Goal: Communication & Community: Answer question/provide support

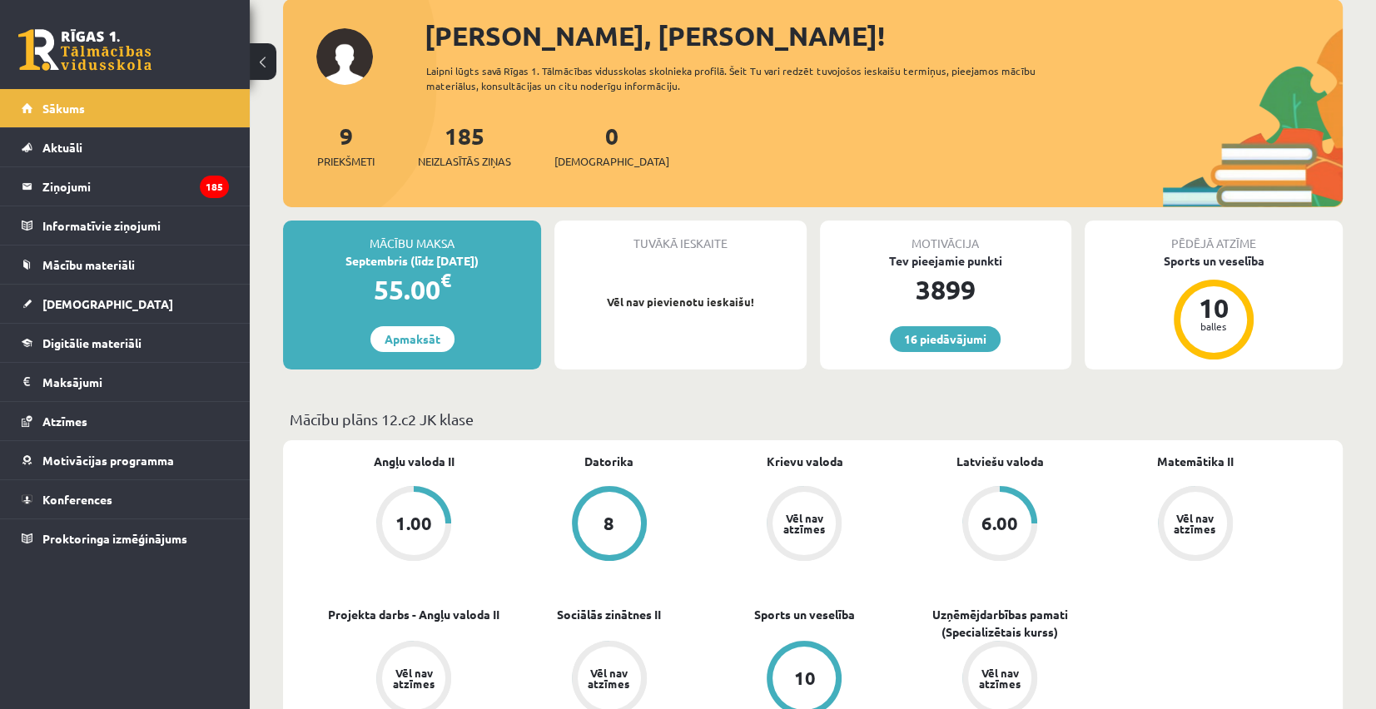
scroll to position [250, 0]
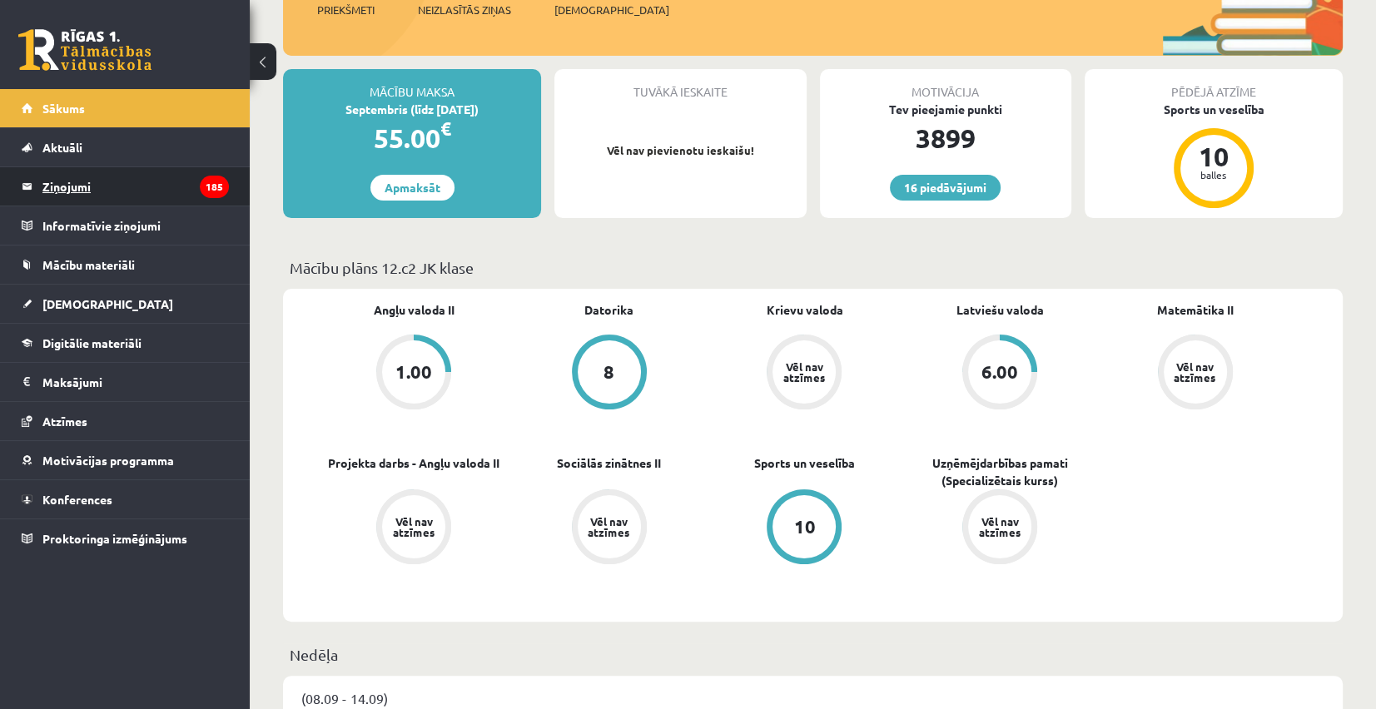
click at [100, 197] on legend "Ziņojumi 185" at bounding box center [135, 186] width 187 height 38
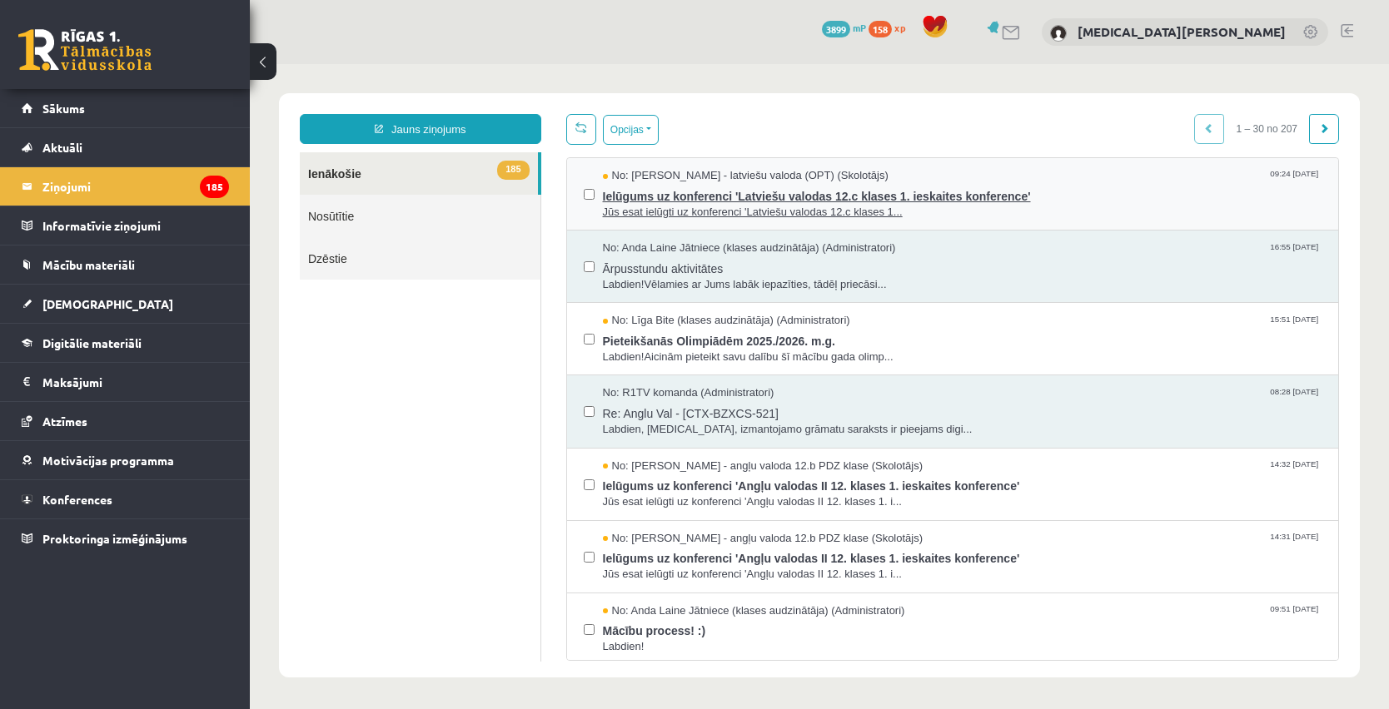
click at [717, 184] on span "Ielūgums uz konferenci 'Latviešu valodas 12.c klases 1. ieskaites konference'" at bounding box center [962, 194] width 719 height 21
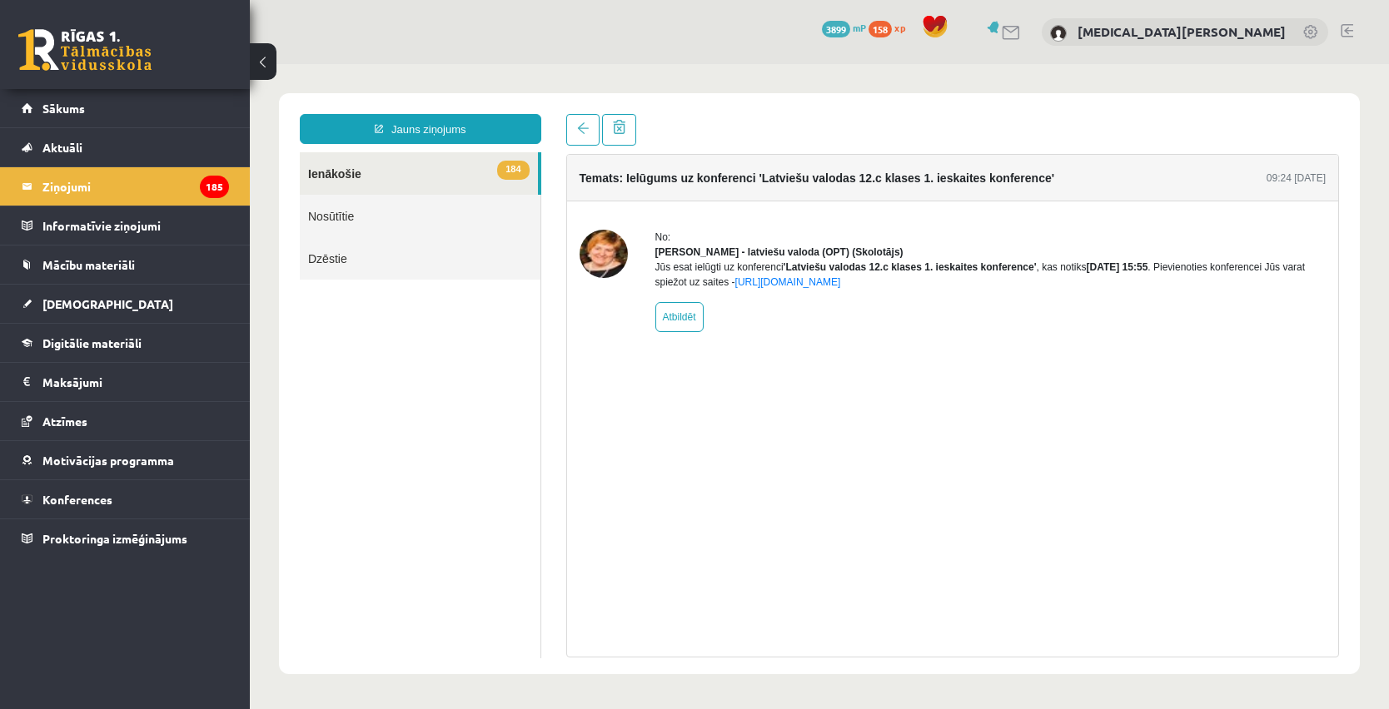
click at [451, 199] on link "Nosūtītie" at bounding box center [420, 216] width 241 height 42
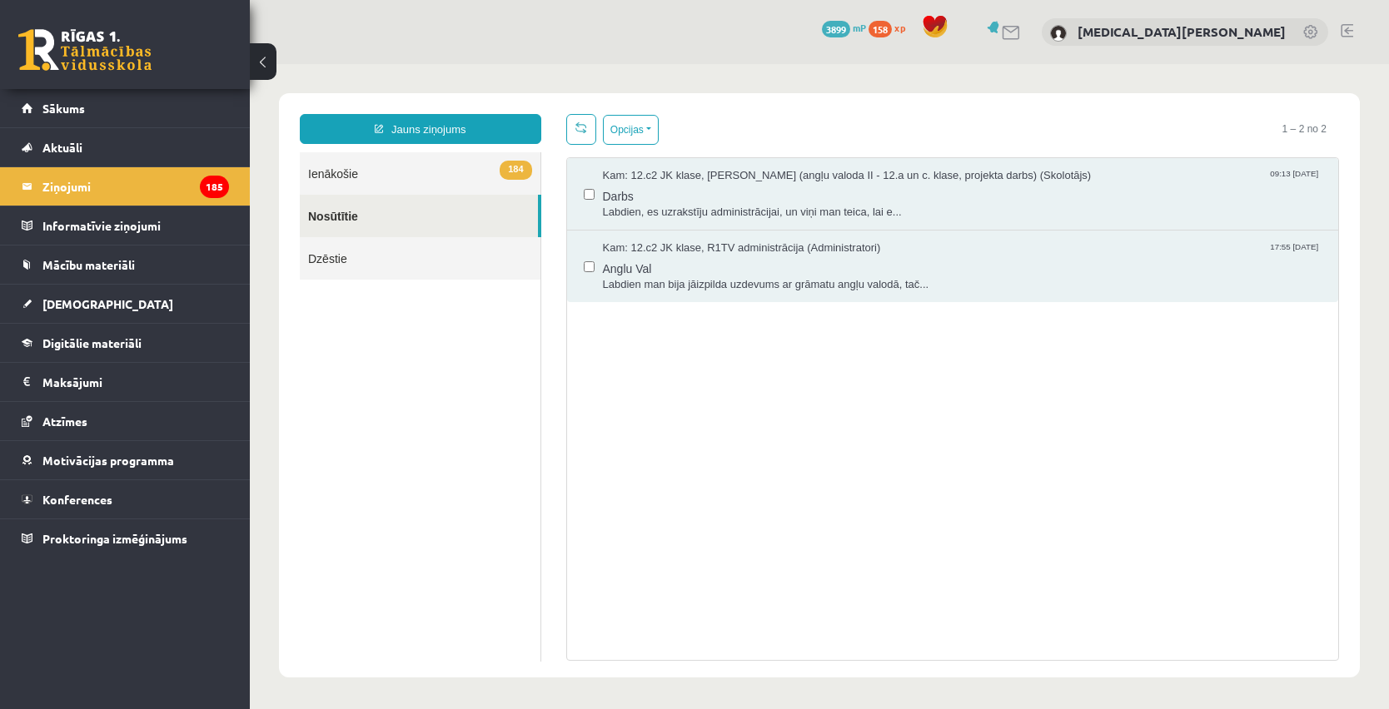
click at [448, 187] on link "184 Ienākošie" at bounding box center [420, 173] width 241 height 42
click at [450, 187] on link "184 Ienākošie" at bounding box center [420, 173] width 241 height 42
click at [467, 166] on link "184 Ienākošie" at bounding box center [420, 173] width 241 height 42
click at [466, 169] on link "184 Ienākošie" at bounding box center [420, 173] width 241 height 42
click at [104, 102] on link "Sākums" at bounding box center [125, 108] width 207 height 38
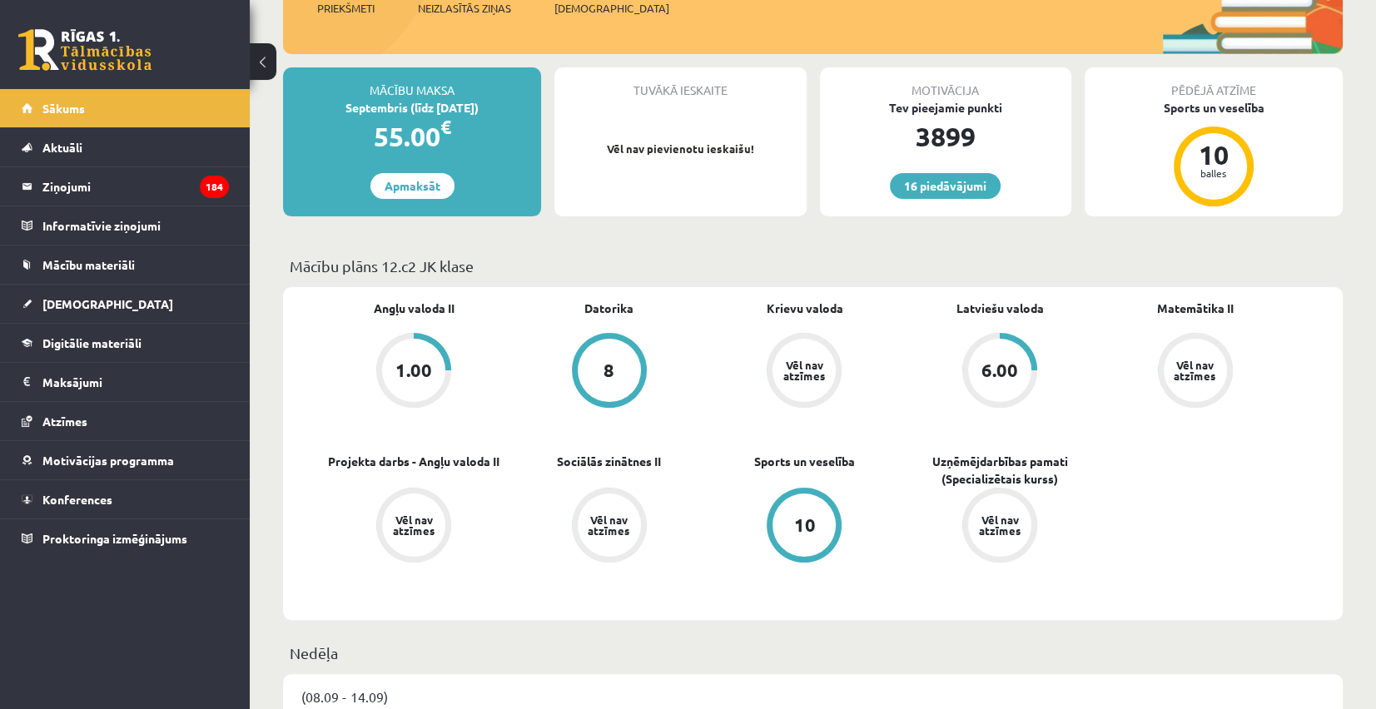
scroll to position [250, 0]
